Goal: Book appointment/travel/reservation

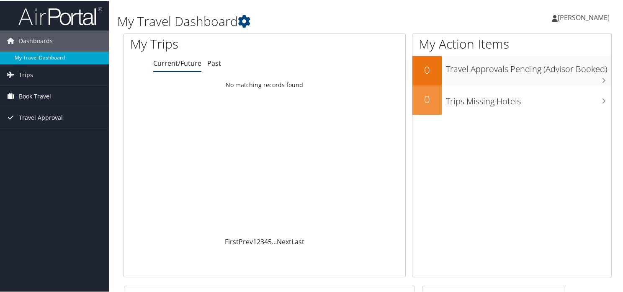
click at [30, 92] on span "Book Travel" at bounding box center [35, 95] width 32 height 21
click at [36, 98] on span "Book Travel" at bounding box center [35, 95] width 32 height 21
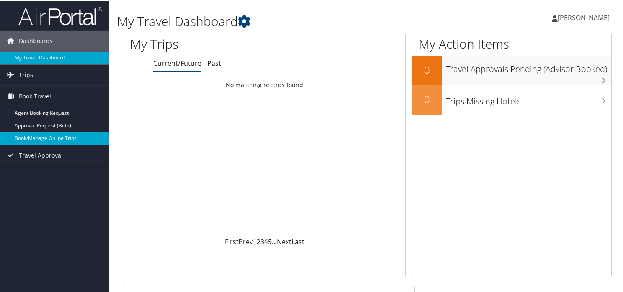
click at [41, 136] on link "Book/Manage Online Trips" at bounding box center [54, 137] width 109 height 13
